Goal: Information Seeking & Learning: Learn about a topic

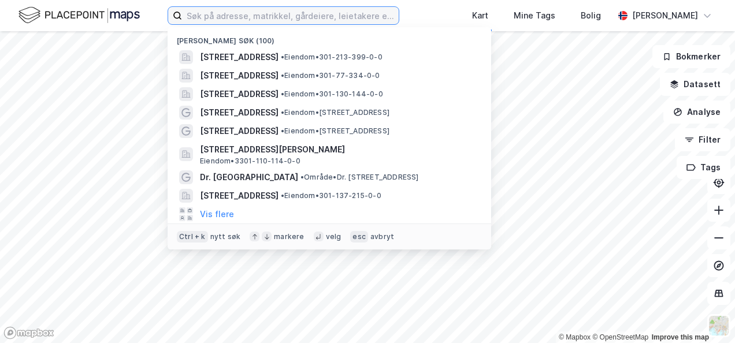
click at [219, 20] on input at bounding box center [290, 15] width 217 height 17
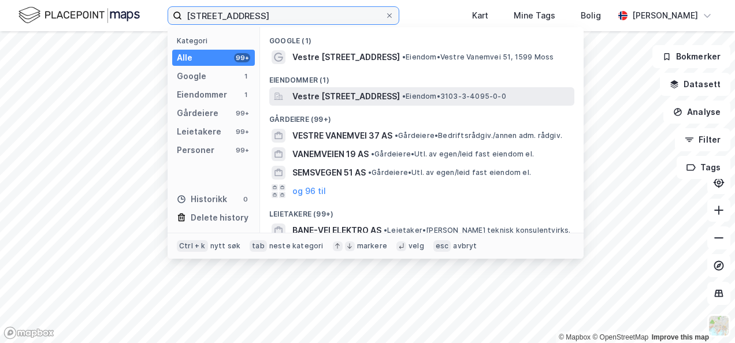
type input "[STREET_ADDRESS]"
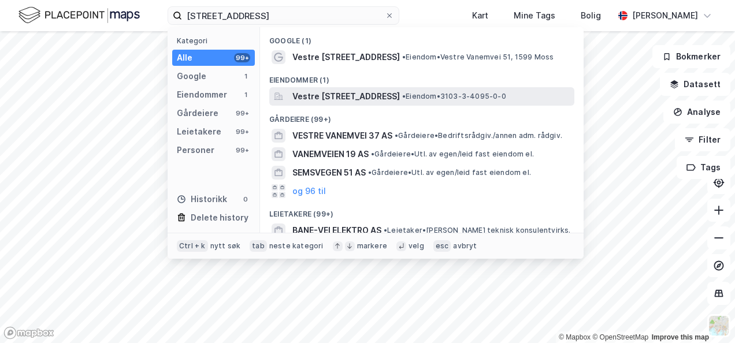
click at [395, 94] on span "Vestre [STREET_ADDRESS]" at bounding box center [347, 97] width 108 height 14
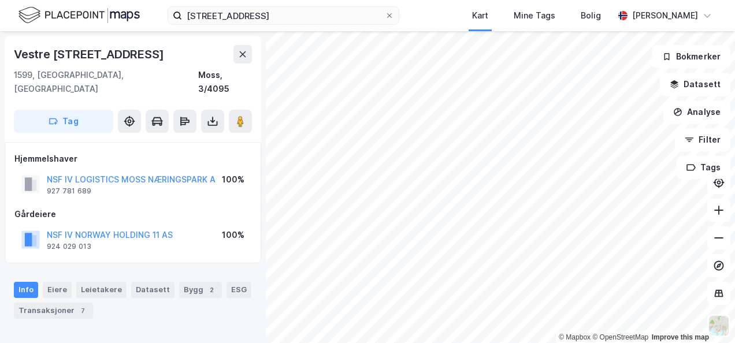
scroll to position [58, 0]
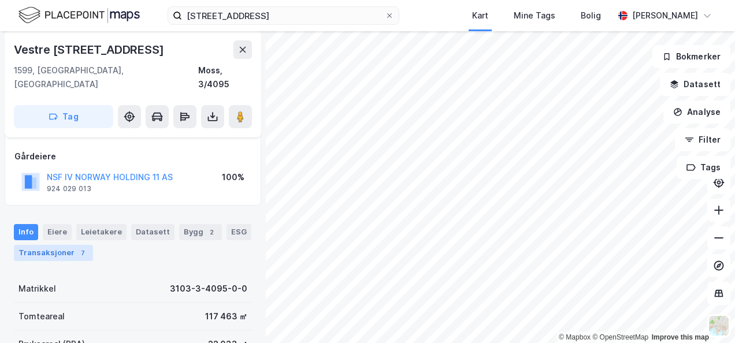
click at [66, 245] on div "Transaksjoner 7" at bounding box center [53, 253] width 79 height 16
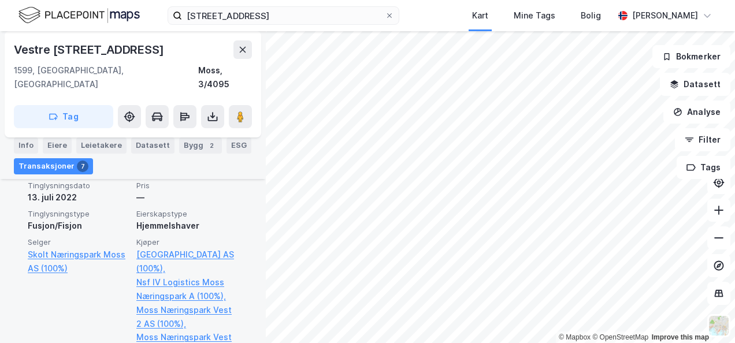
scroll to position [538, 0]
